Goal: Task Accomplishment & Management: Complete application form

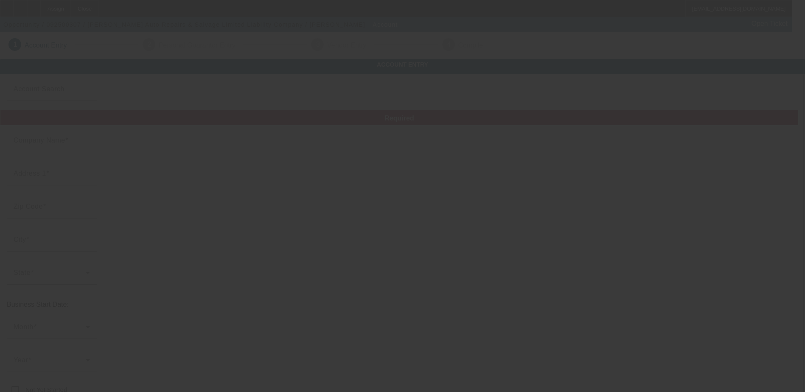
type input "[DATE]"
type input "[PERSON_NAME] Auto Repairs & Salvage Limited Liability Company"
type input "[STREET_ADDRESS]"
type input "75069"
type input "[PERSON_NAME]"
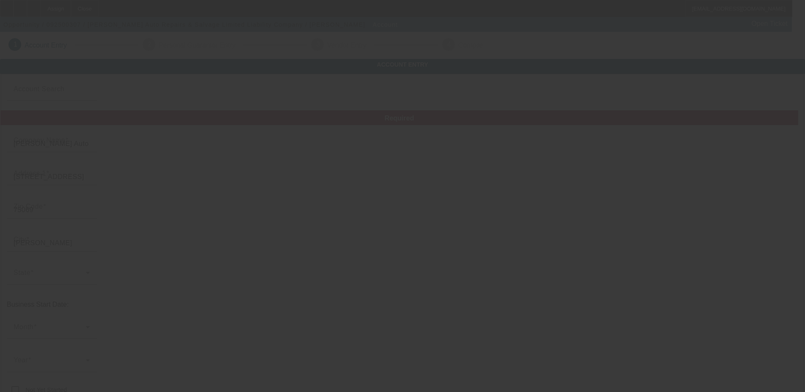
type input "[PHONE_NUMBER]"
type input "hernandez.auto1984@gmail.com"
type input "Collin"
type input "371653698"
type input "https://HERNANDEZAUTOREPAIR.COM"
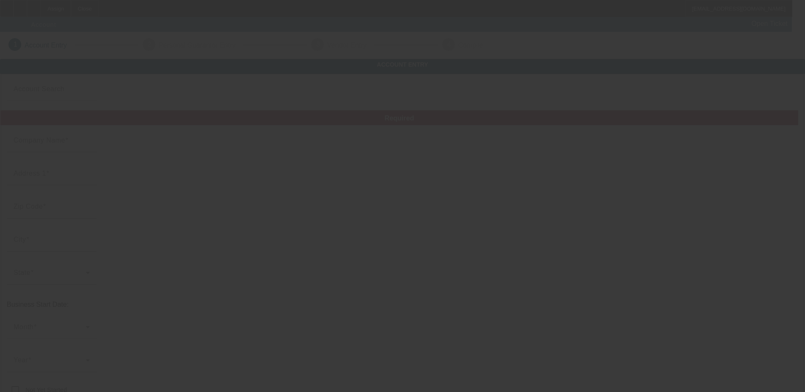
type input "[DATE]"
type input "[PERSON_NAME] Auto Repairs & Salvage Limited Liability Company"
type input "[STREET_ADDRESS]"
type input "75069"
type input "[PERSON_NAME]"
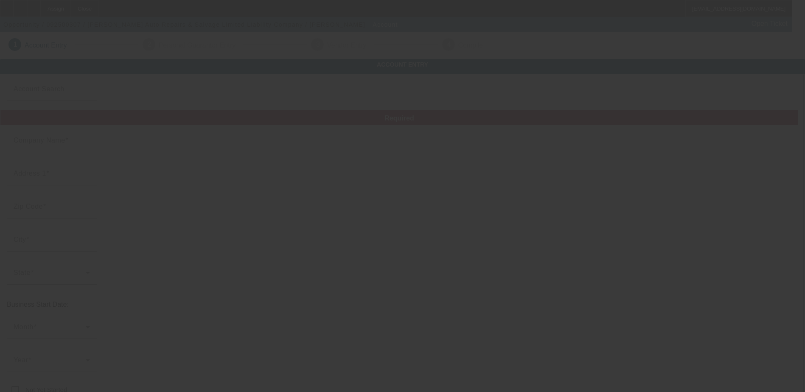
type input "[PHONE_NUMBER]"
type input "[PERSON_NAME][EMAIL_ADDRESS][DOMAIN_NAME]"
type input "Collin"
type input "371653698"
type input "[URL][DOMAIN_NAME]"
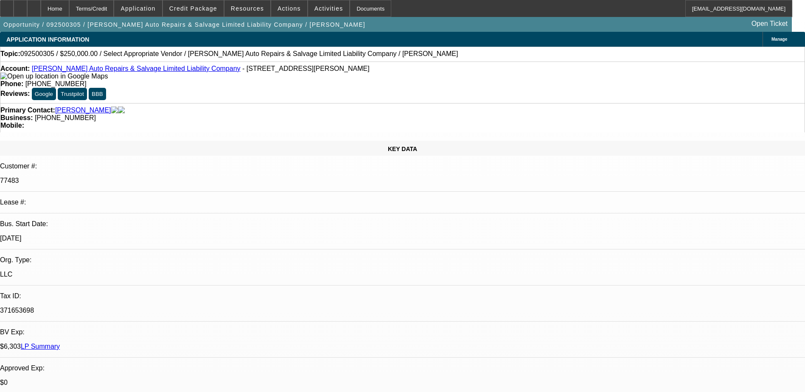
select select "0"
select select "2"
select select "0.1"
select select "1"
select select "2"
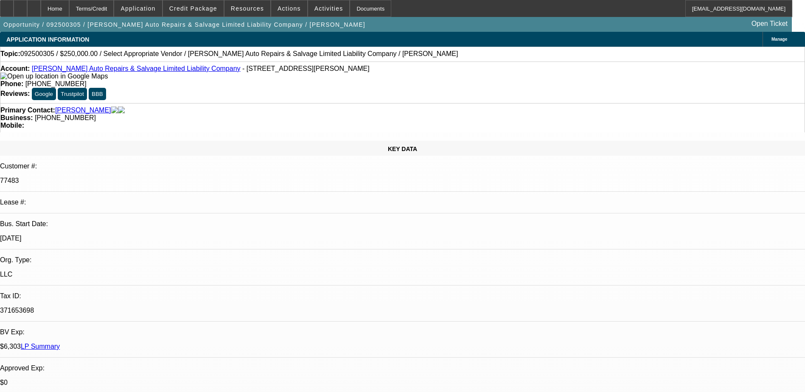
select select "4"
click at [126, 71] on link "[PERSON_NAME] Auto Repairs & Salvage Limited Liability Company" at bounding box center [136, 68] width 209 height 7
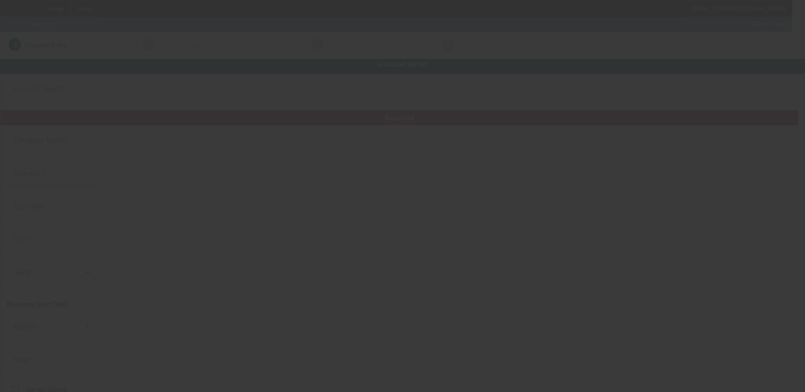
type input "[DATE]"
type input "[PERSON_NAME] Auto Repairs & Salvage Limited Liability Company"
type input "[STREET_ADDRESS]"
type input "75069"
type input "[PERSON_NAME]"
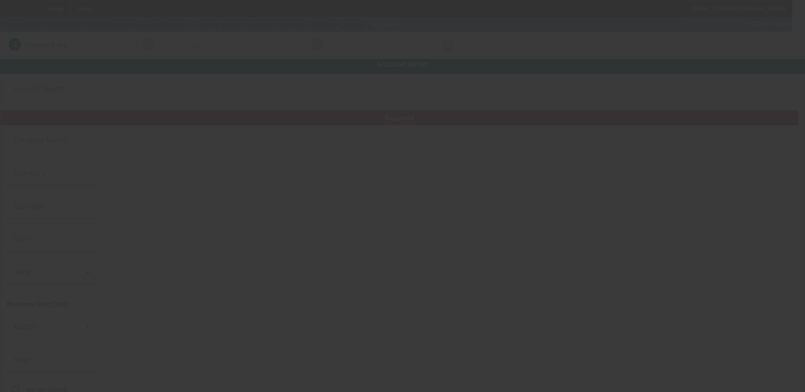
type input "[PHONE_NUMBER]"
type input "[PERSON_NAME][EMAIL_ADDRESS][DOMAIN_NAME]"
type input "Collin"
type input "371653698"
type input "[URL][DOMAIN_NAME]"
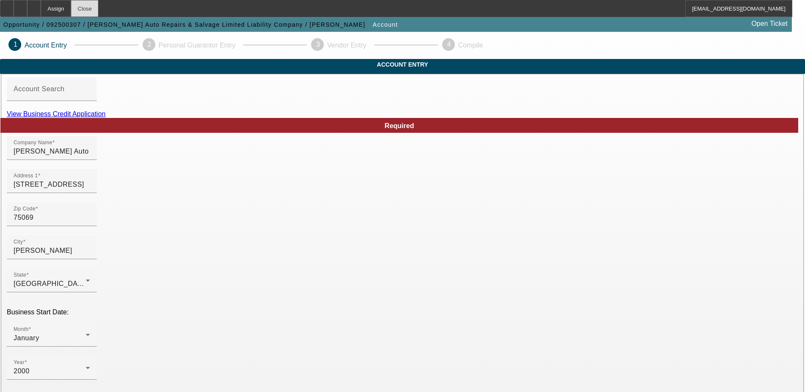
click at [98, 11] on div "Close" at bounding box center [85, 8] width 28 height 17
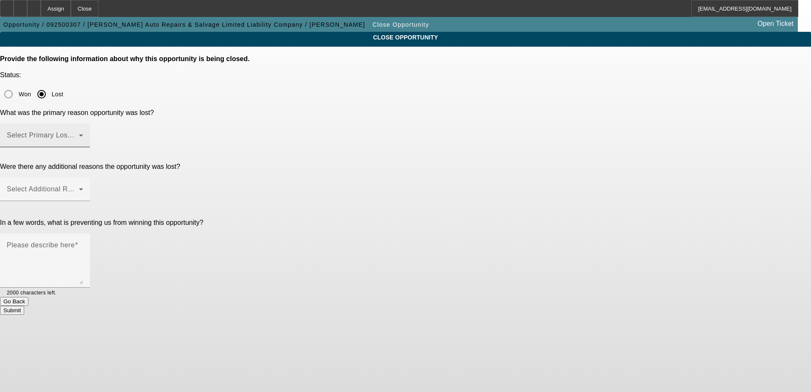
click at [96, 132] on mat-label "Select Primary Lost Reason" at bounding box center [52, 135] width 90 height 7
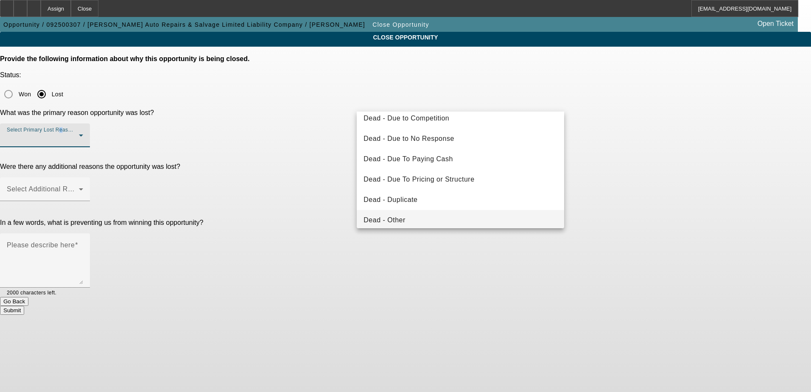
scroll to position [42, 0]
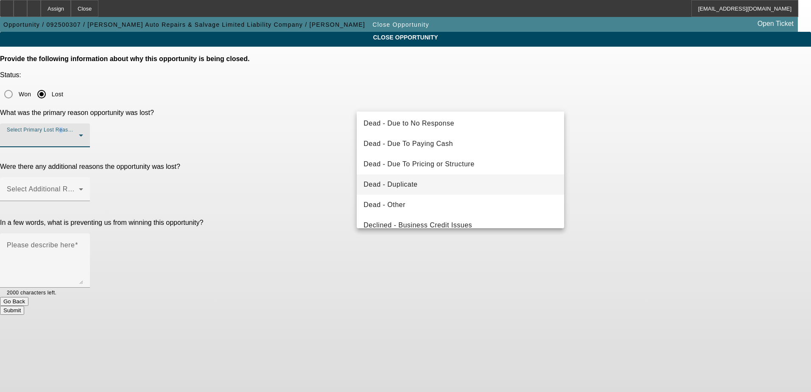
click at [437, 183] on mat-option "Dead - Duplicate" at bounding box center [461, 184] width 208 height 20
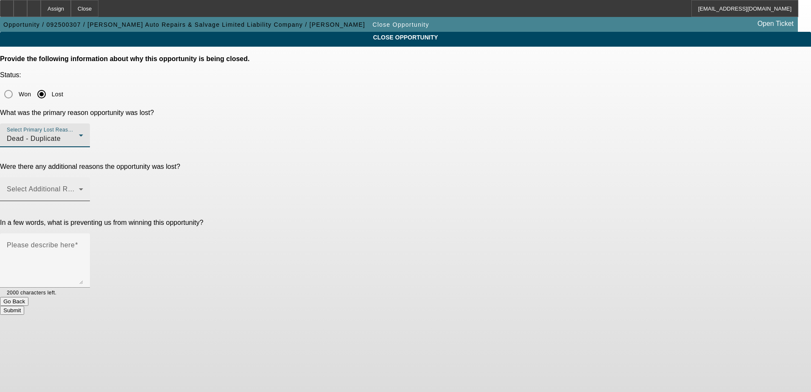
click at [79, 188] on span at bounding box center [43, 193] width 72 height 10
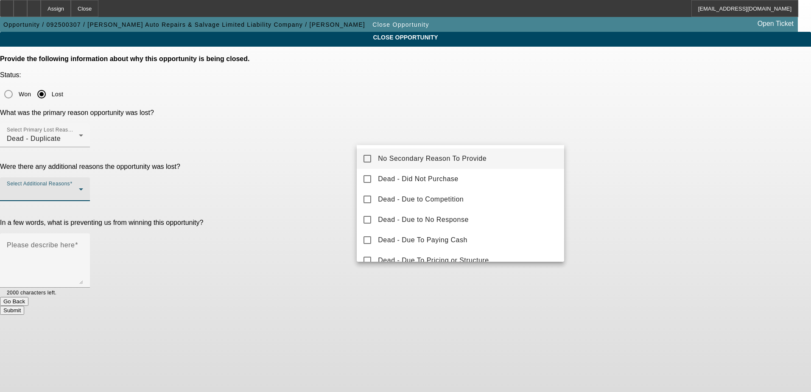
click at [367, 155] on mat-pseudo-checkbox at bounding box center [368, 159] width 8 height 8
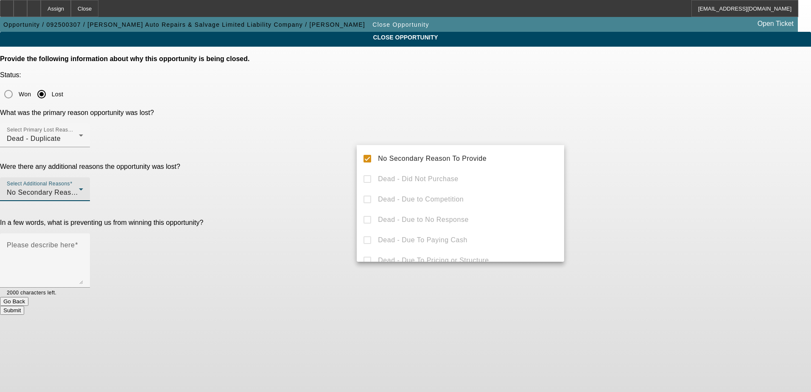
drag, startPoint x: 275, startPoint y: 163, endPoint x: 279, endPoint y: 164, distance: 4.3
click at [276, 163] on div at bounding box center [405, 196] width 811 height 392
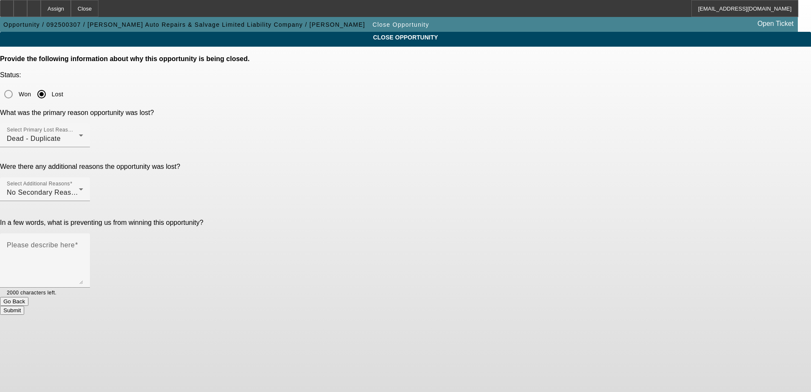
click at [24, 306] on button "Submit" at bounding box center [12, 310] width 24 height 9
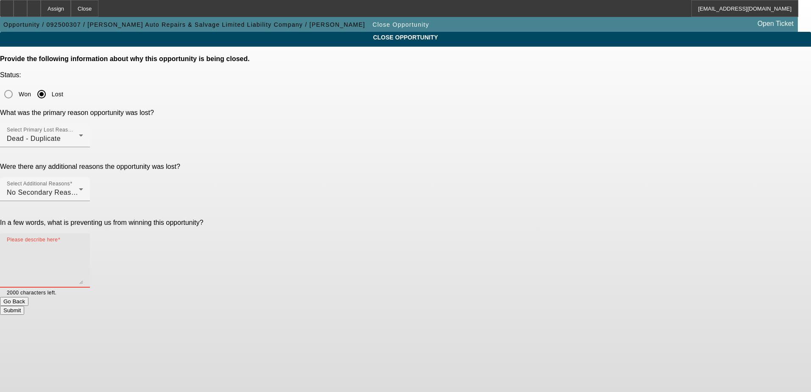
click at [83, 244] on textarea "Please describe here" at bounding box center [45, 264] width 76 height 41
type textarea "dup"
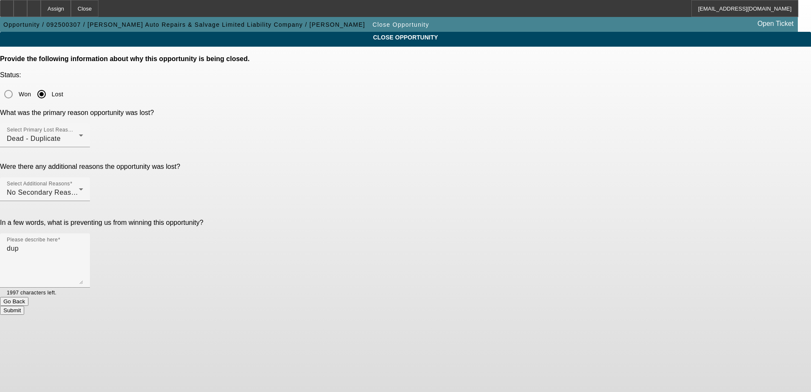
click at [24, 306] on button "Submit" at bounding box center [12, 310] width 24 height 9
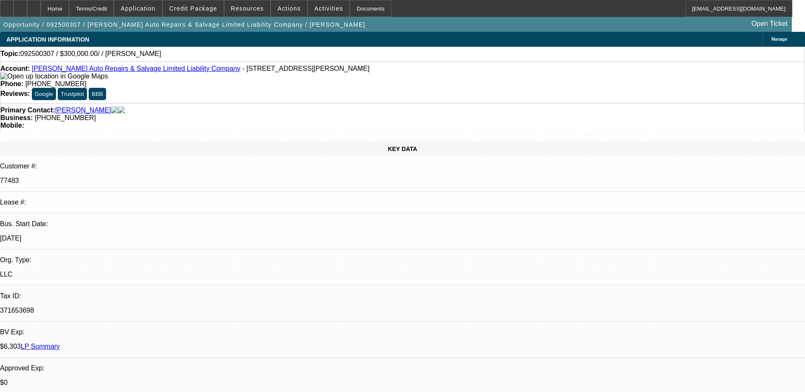
select select "0"
select select "2"
select select "0.1"
select select "1"
select select "2"
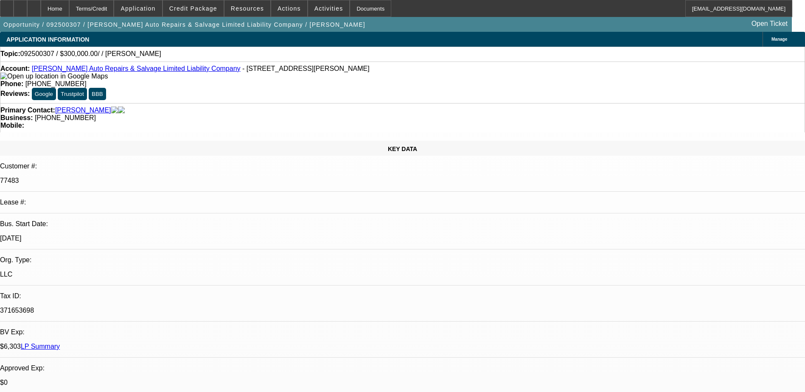
select select "4"
click at [41, 7] on div at bounding box center [34, 8] width 14 height 17
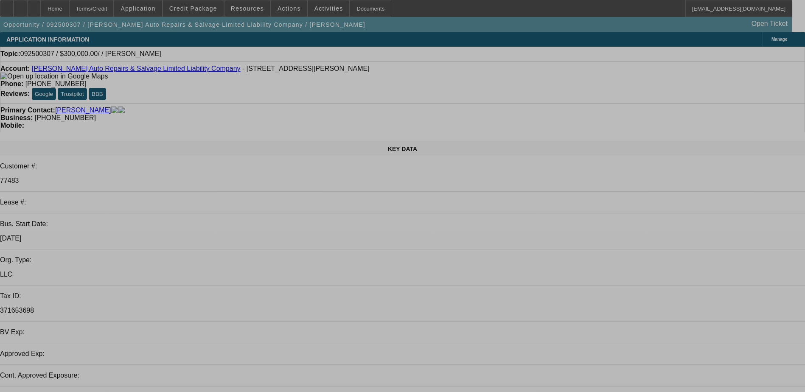
select select "0"
select select "2"
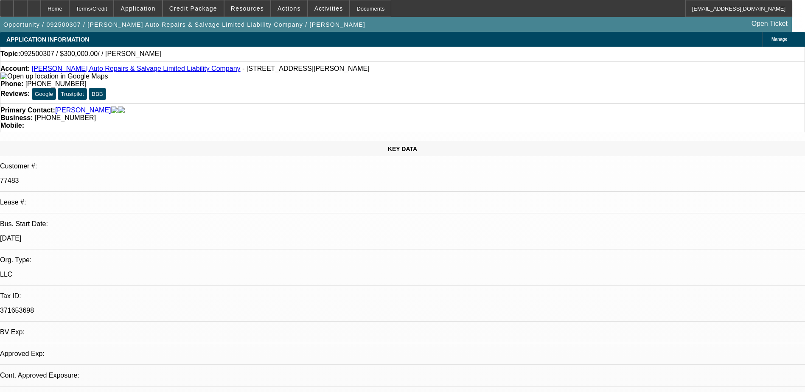
select select "2"
select select "0.1"
select select "4"
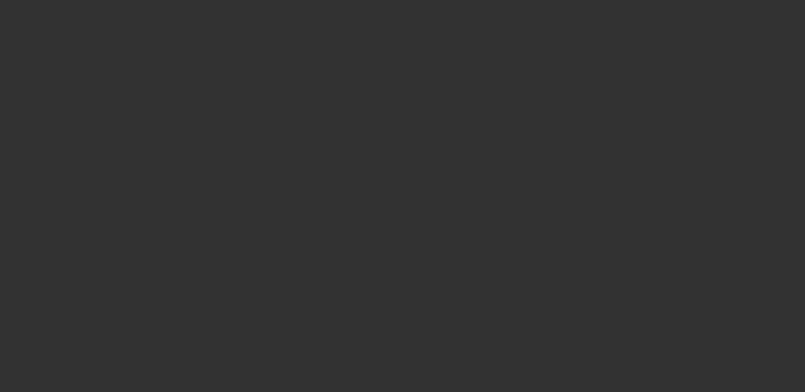
select select "0"
select select "2"
select select "0.1"
select select "4"
